Goal: Check status: Check status

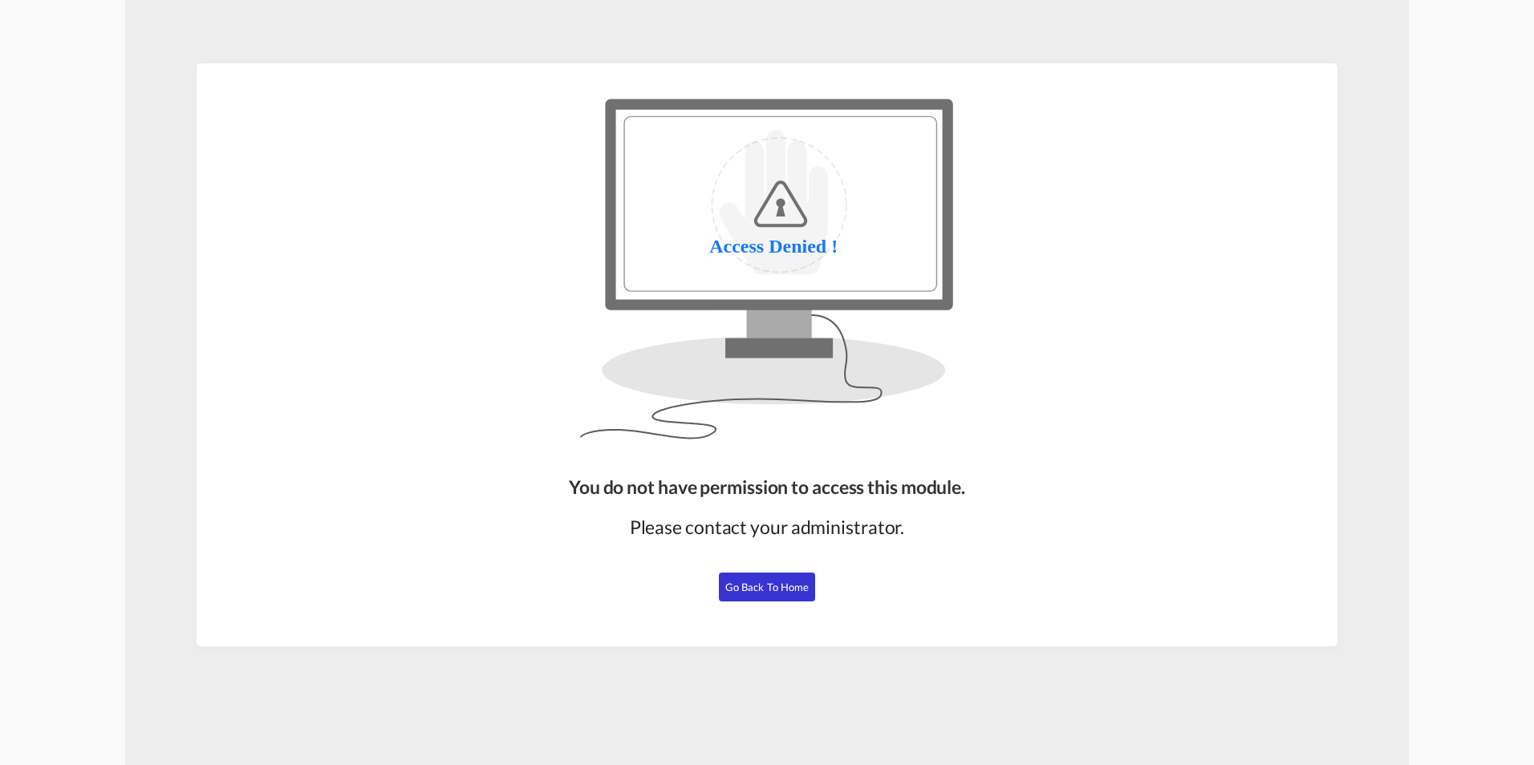
click at [770, 586] on span "Go Back to Home" at bounding box center [767, 587] width 84 height 13
